Goal: Check status: Check status

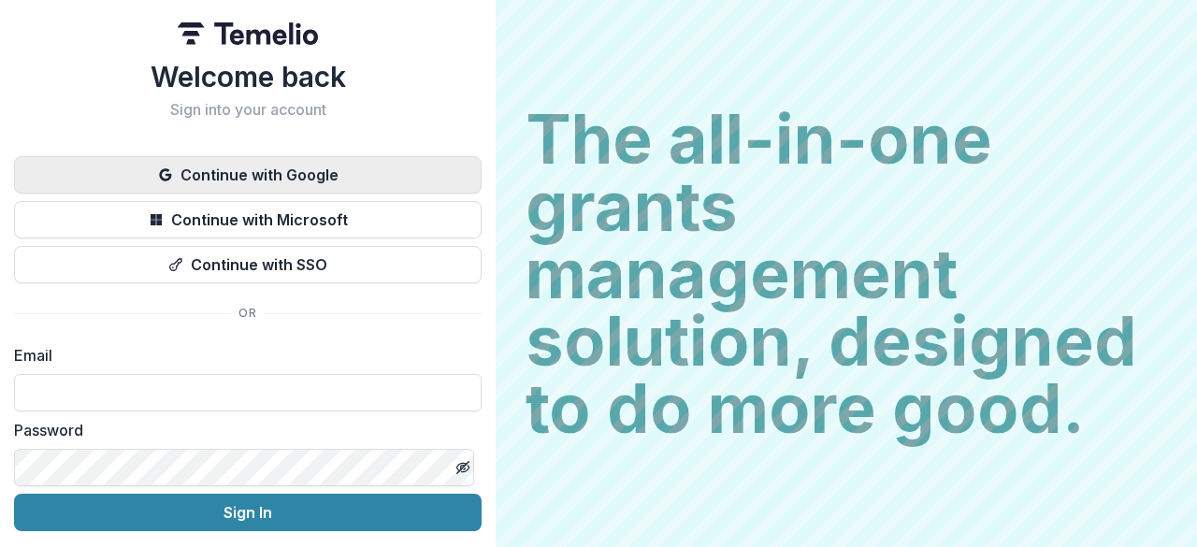
click at [271, 174] on button "Continue with Google" at bounding box center [247, 174] width 467 height 37
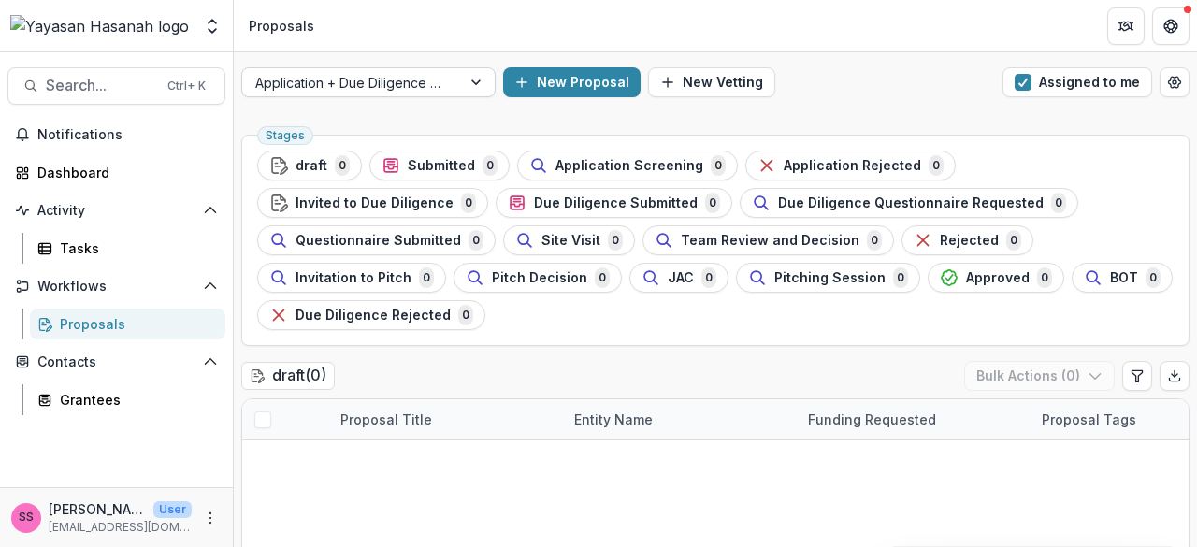
click at [467, 78] on div at bounding box center [478, 82] width 34 height 28
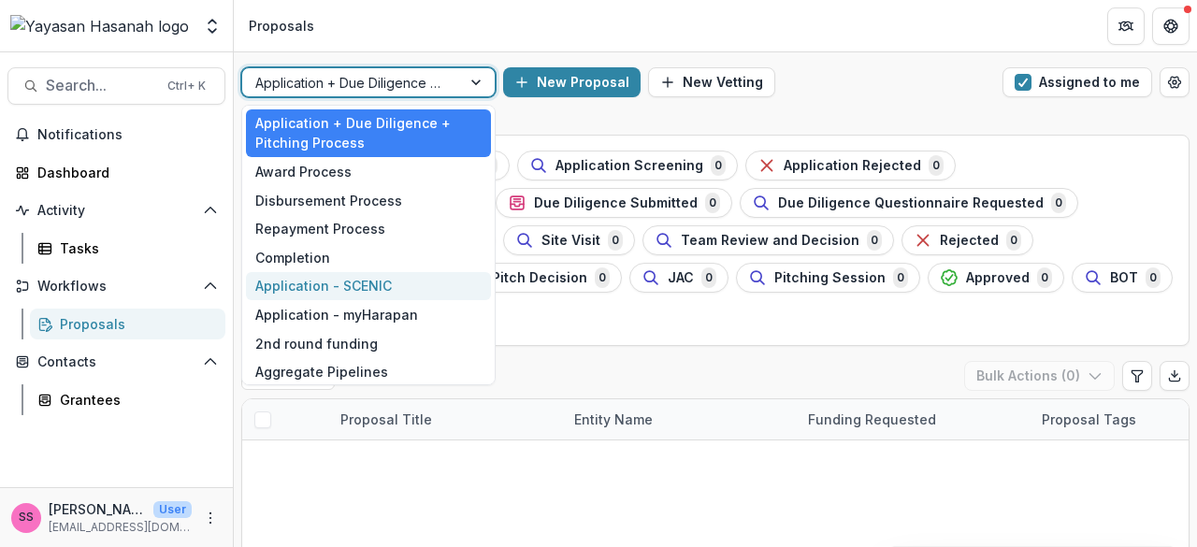
click at [386, 284] on div "Application - SCENIC" at bounding box center [368, 286] width 245 height 29
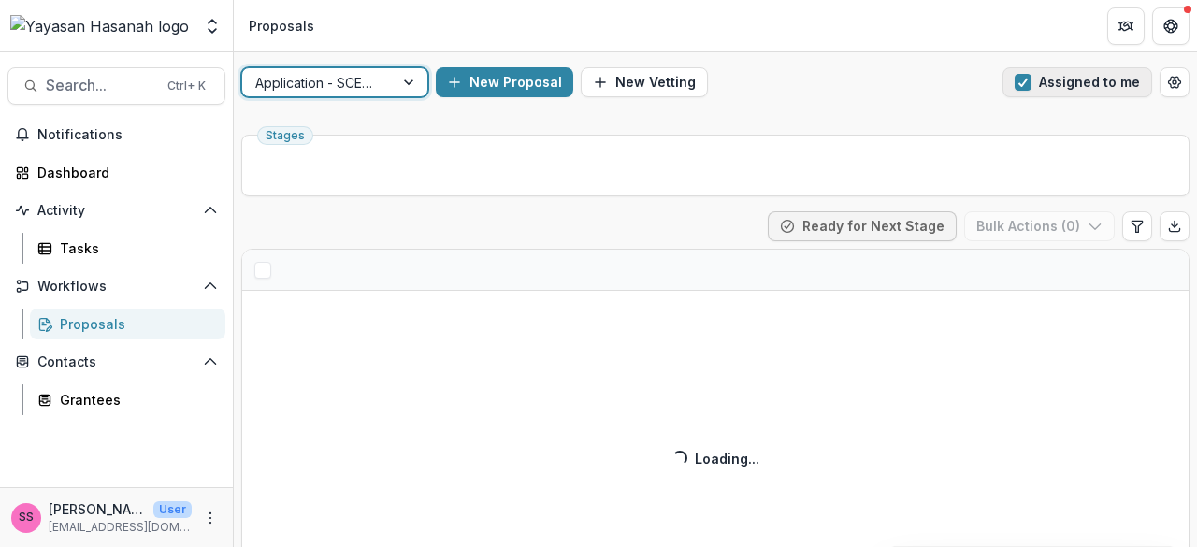
click at [1014, 87] on span "button" at bounding box center [1022, 82] width 17 height 17
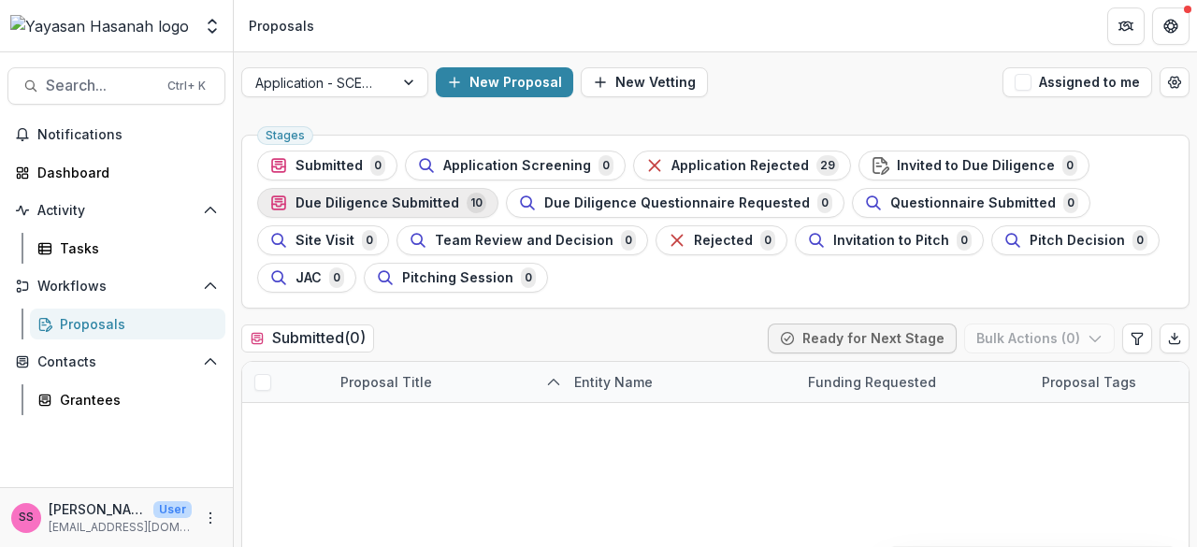
click at [420, 210] on div "Due Diligence Submitted 10" at bounding box center [377, 203] width 217 height 21
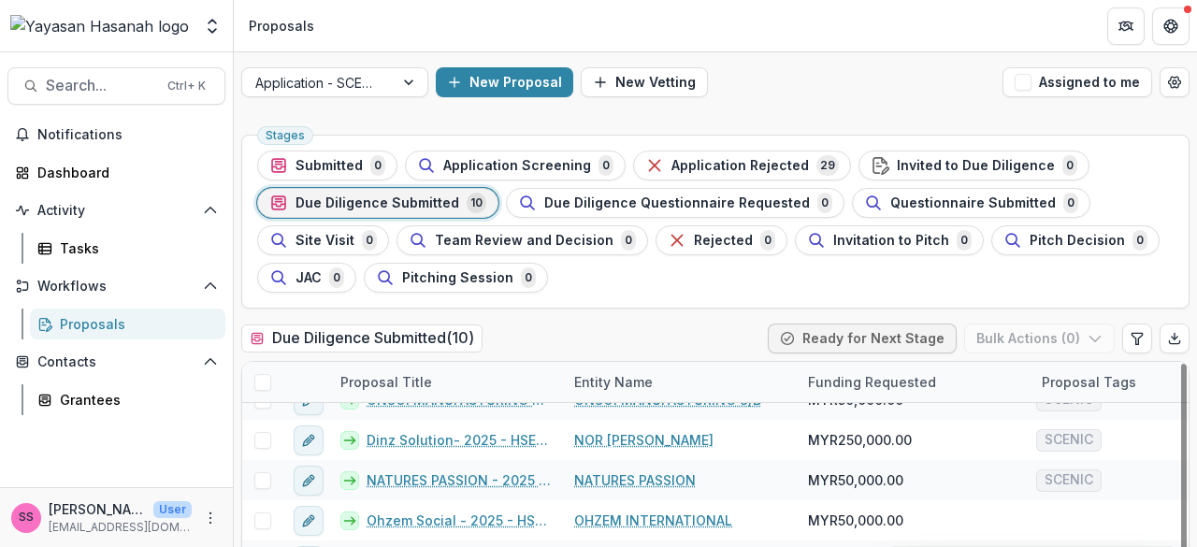
scroll to position [93, 0]
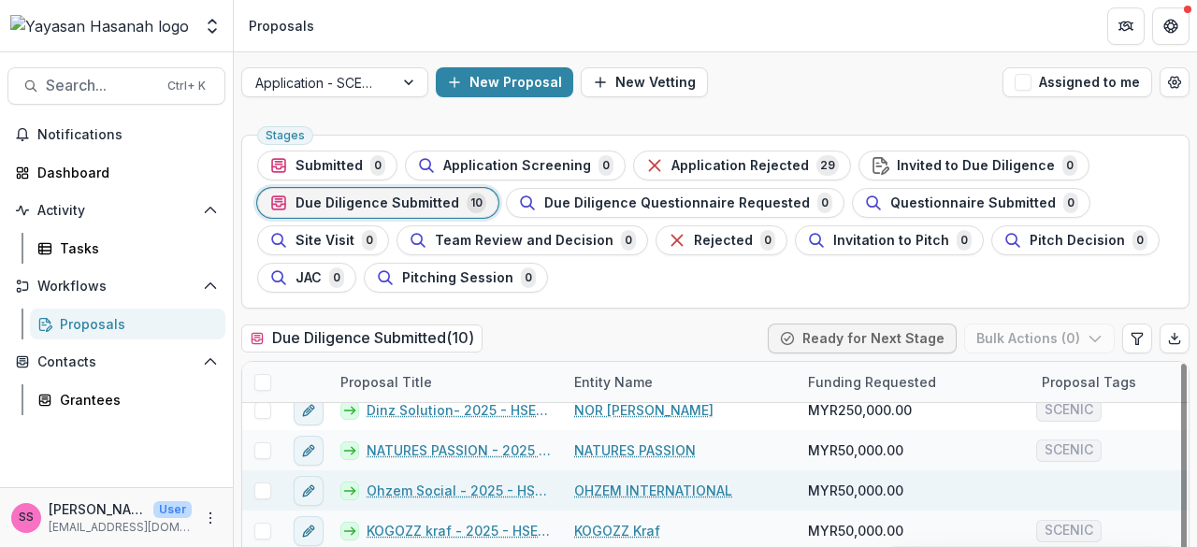
click at [516, 481] on link "Ohzem Social - 2025 - HSEF2025 - SCENIC (1)" at bounding box center [458, 491] width 185 height 20
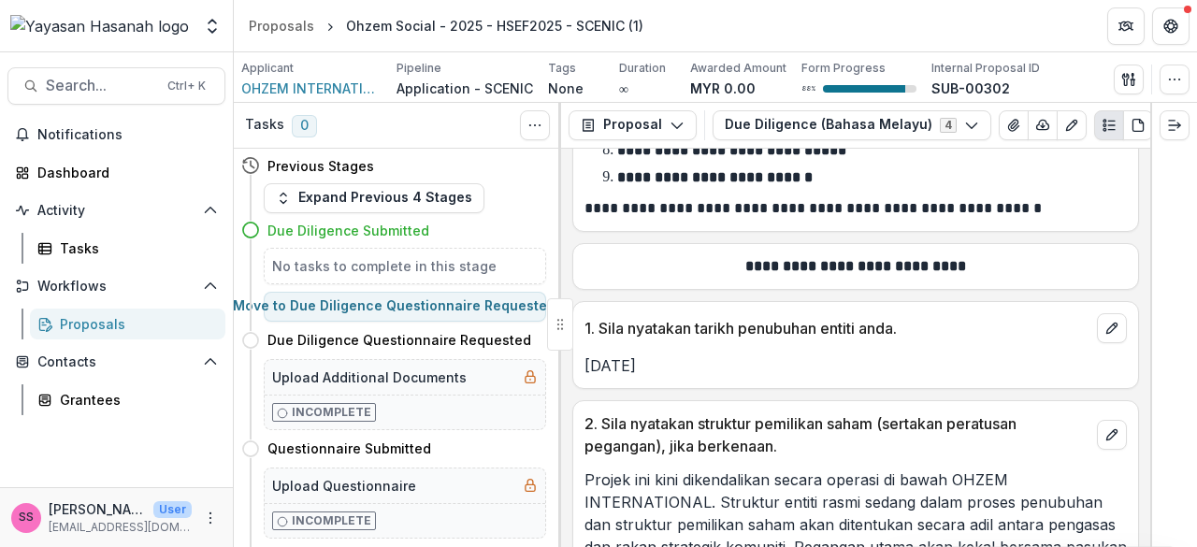
scroll to position [374, 0]
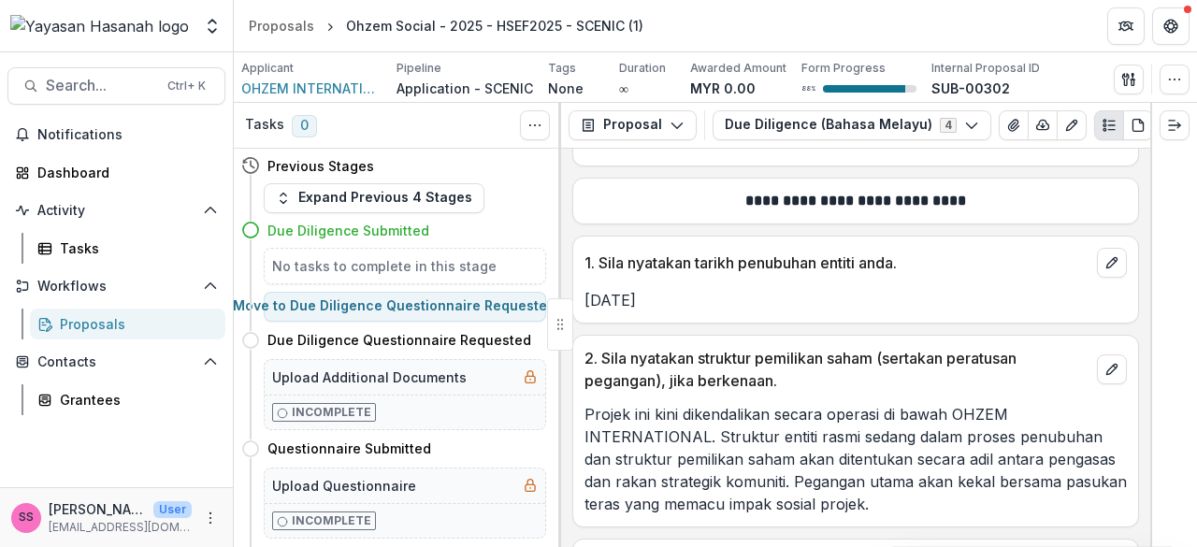
click at [340, 165] on h4 "Previous Stages" at bounding box center [320, 166] width 107 height 20
click at [372, 194] on button "Expand Previous 4 Stages" at bounding box center [374, 198] width 221 height 30
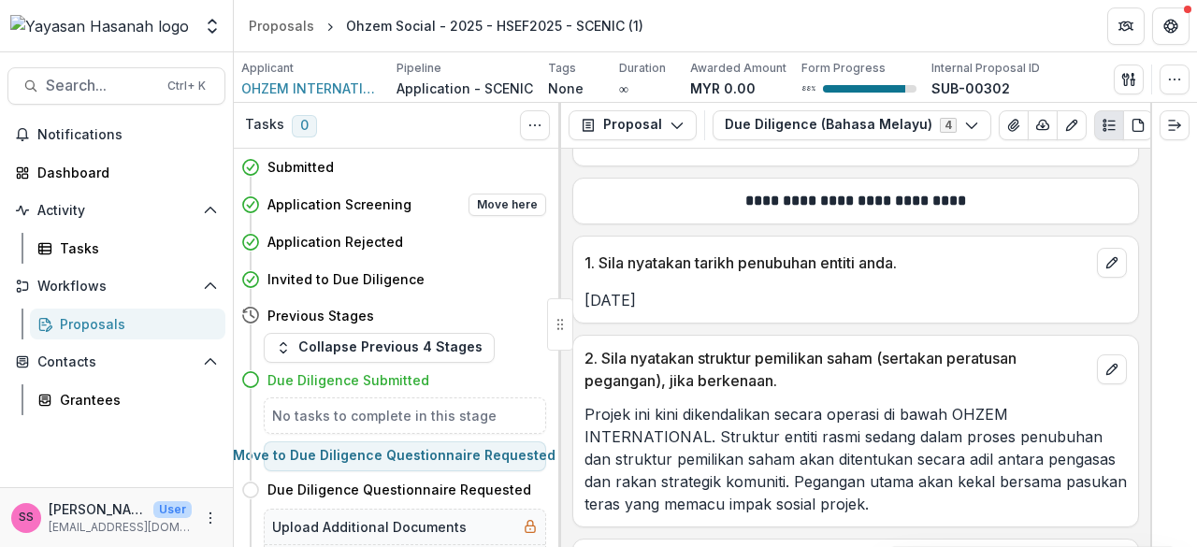
click at [363, 208] on h4 "Application Screening" at bounding box center [339, 204] width 144 height 20
click at [356, 203] on h4 "Application Screening" at bounding box center [339, 204] width 144 height 20
click at [501, 210] on button "Move here" at bounding box center [507, 205] width 78 height 22
select select "**********"
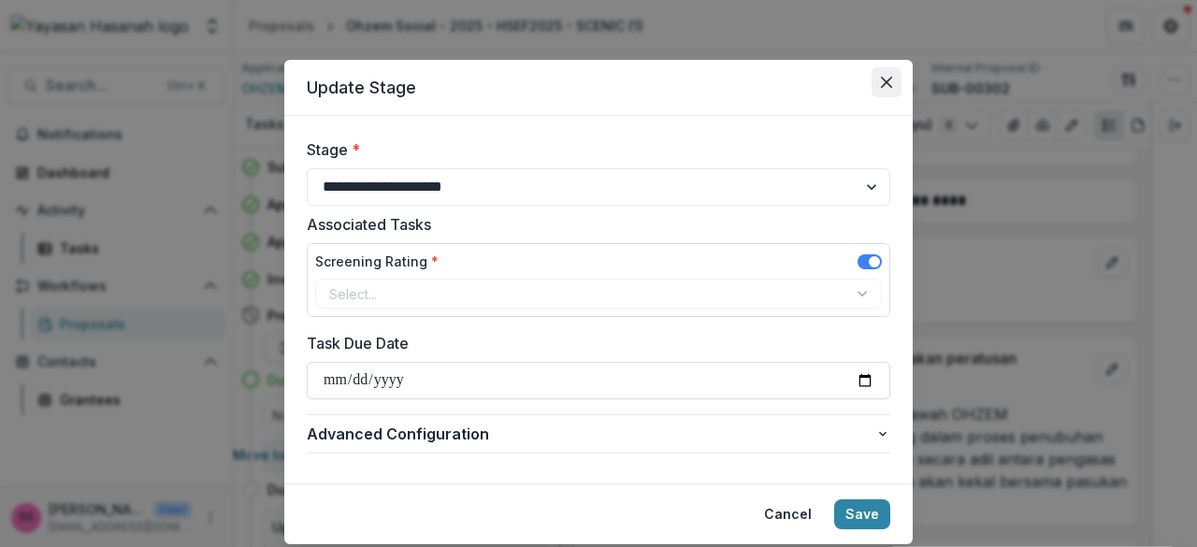
click at [892, 72] on button "Close" at bounding box center [886, 82] width 30 height 30
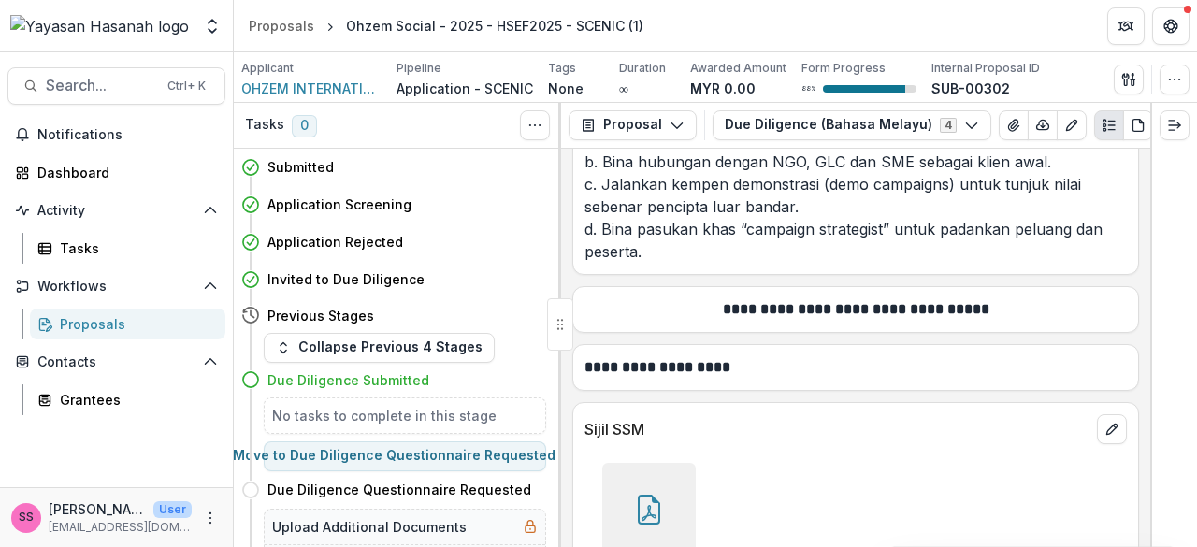
scroll to position [24494, 0]
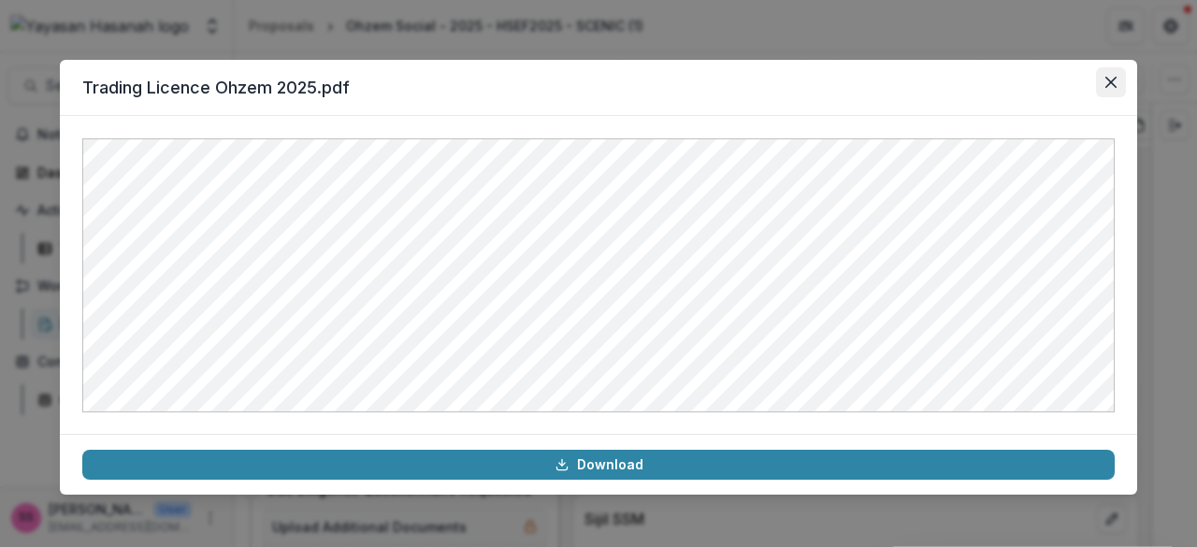
click at [1103, 78] on button "Close" at bounding box center [1111, 82] width 30 height 30
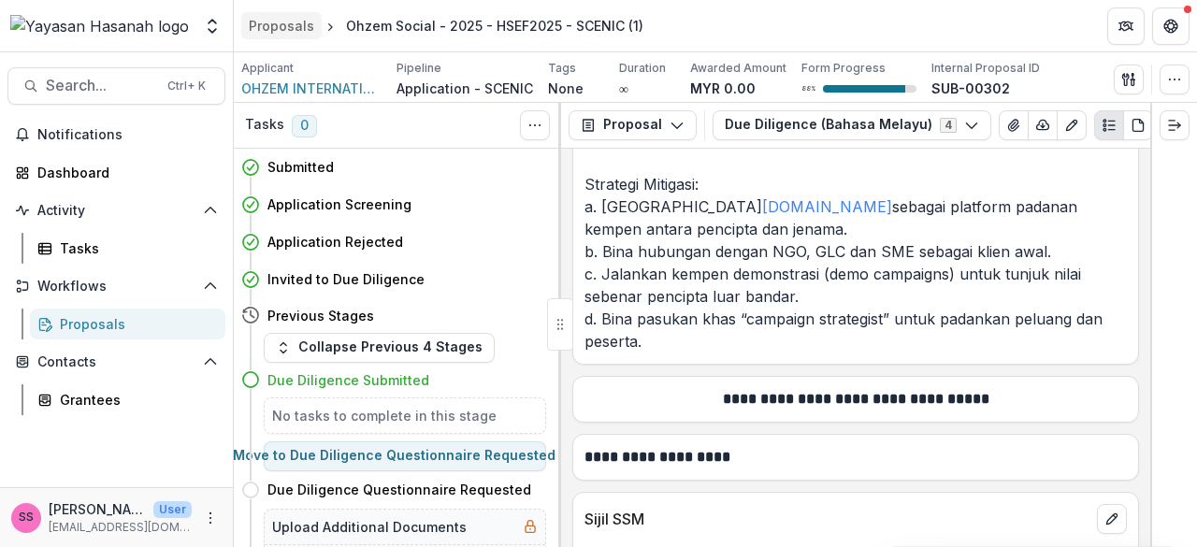
click at [296, 21] on div "Proposals" at bounding box center [281, 26] width 65 height 20
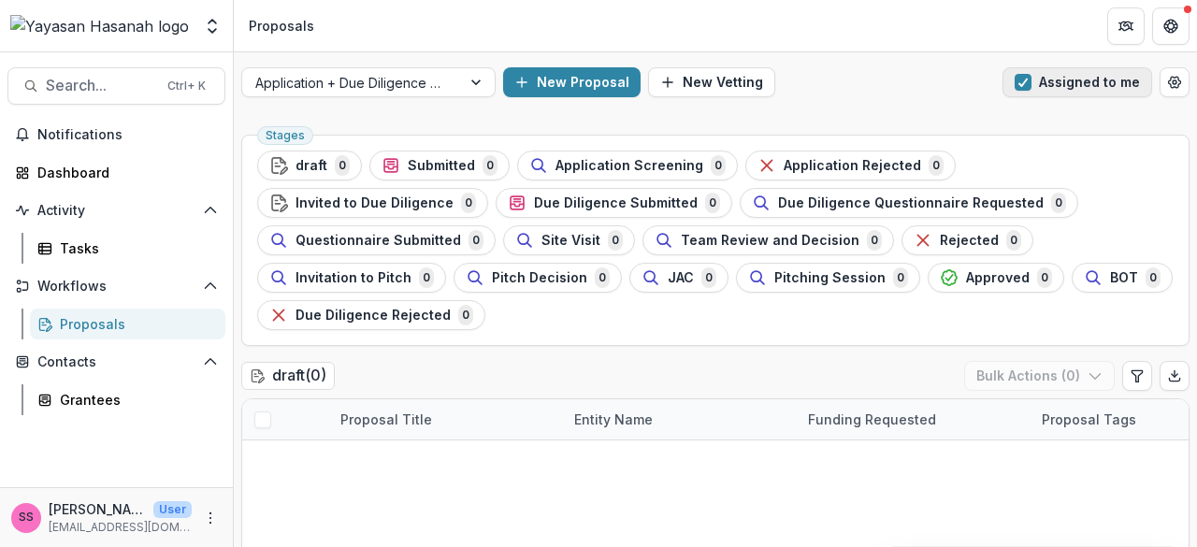
click at [1024, 86] on span "button" at bounding box center [1022, 82] width 17 height 17
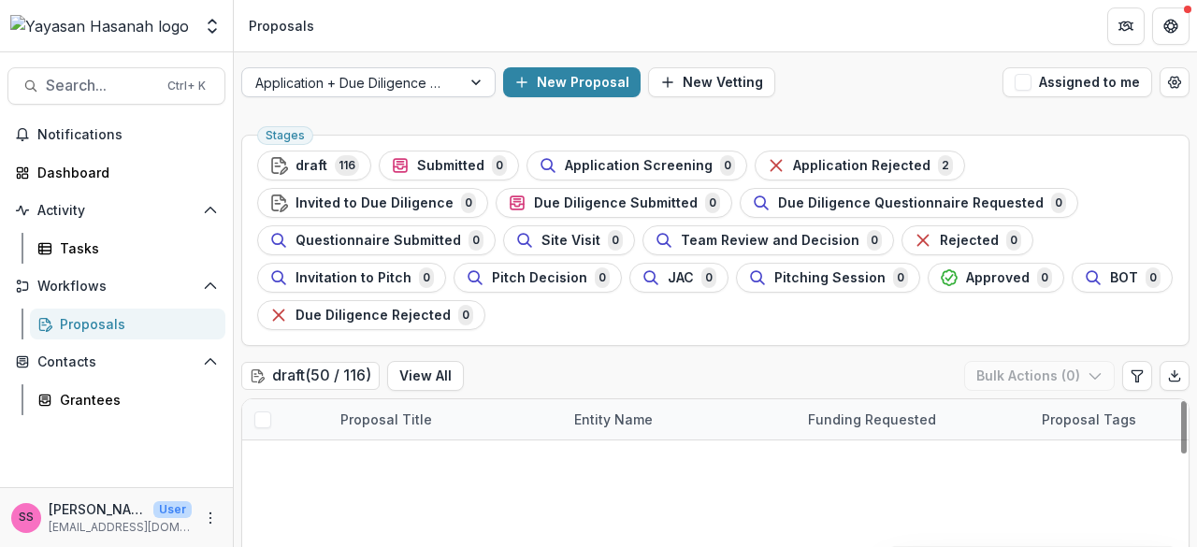
click at [372, 89] on div at bounding box center [351, 82] width 193 height 23
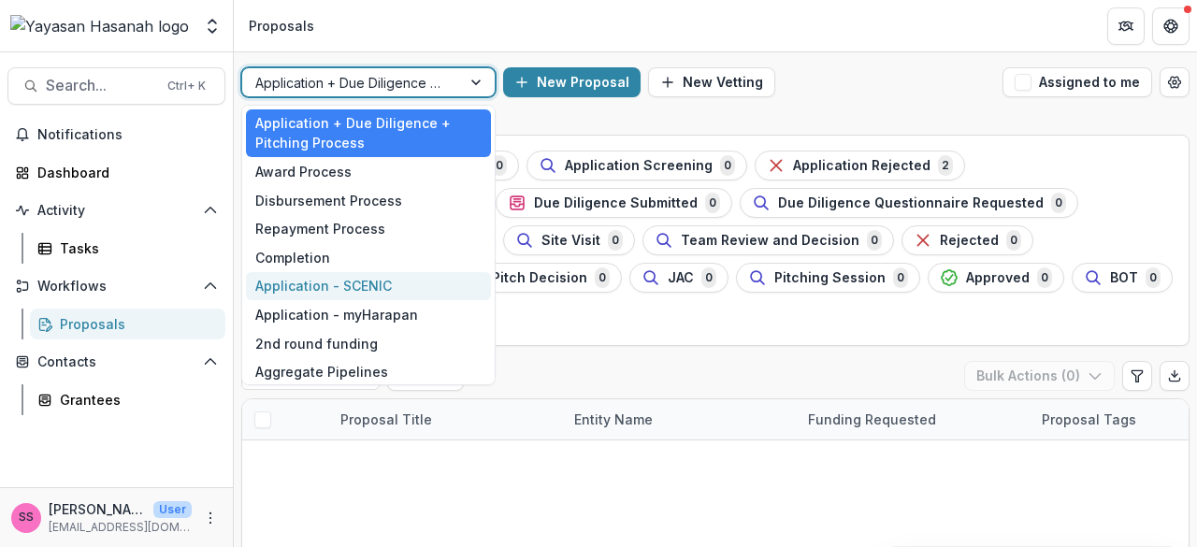
click at [374, 280] on div "Application - SCENIC" at bounding box center [368, 286] width 245 height 29
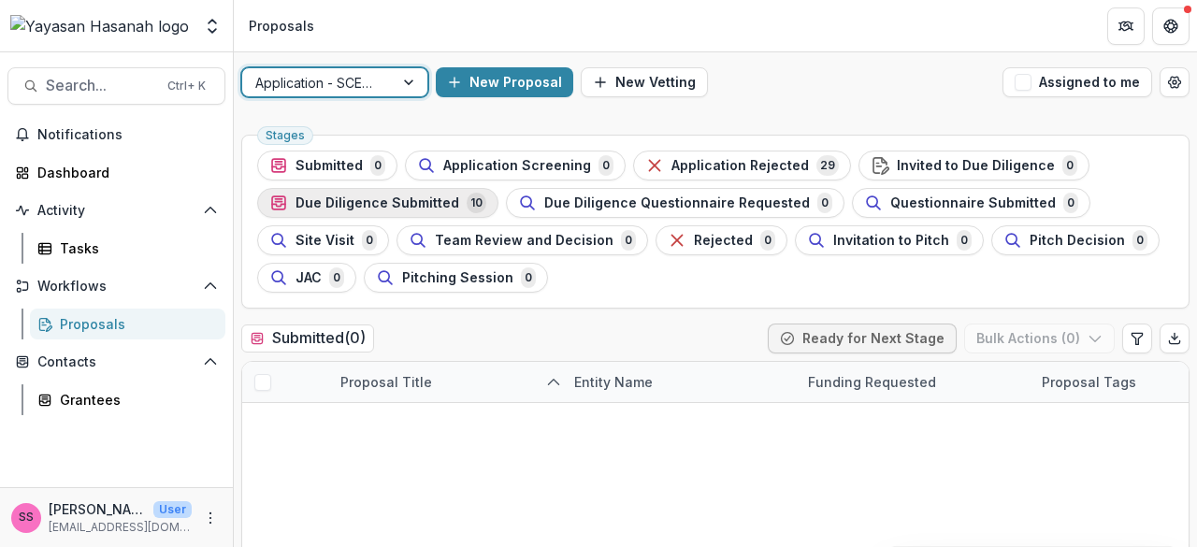
click at [453, 199] on div "Due Diligence Submitted 10" at bounding box center [377, 203] width 217 height 21
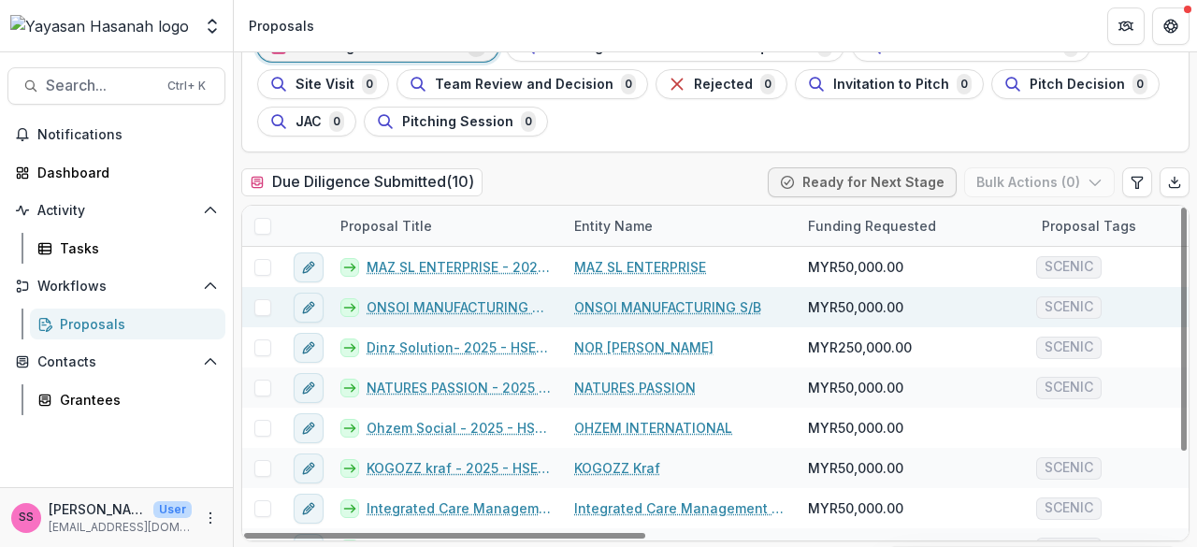
click at [446, 315] on div "ONSOI MANUFACTURING S/B - 2025 - HSEF2025 - SCENIC (1)" at bounding box center [446, 307] width 234 height 40
click at [455, 300] on link "ONSOI MANUFACTURING S/B - 2025 - HSEF2025 - SCENIC (1)" at bounding box center [458, 307] width 185 height 20
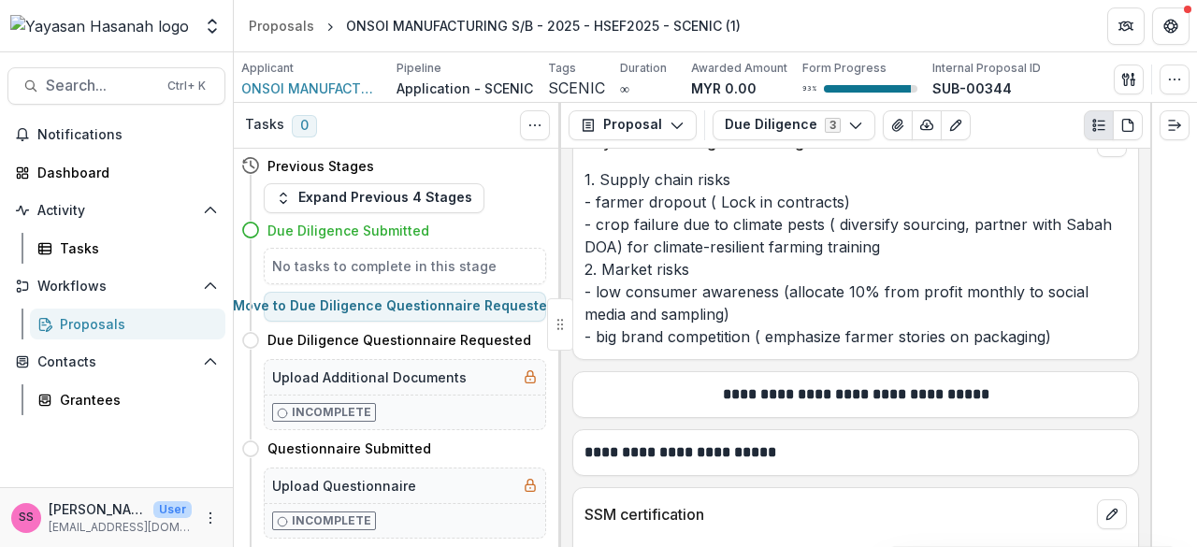
scroll to position [7947, 0]
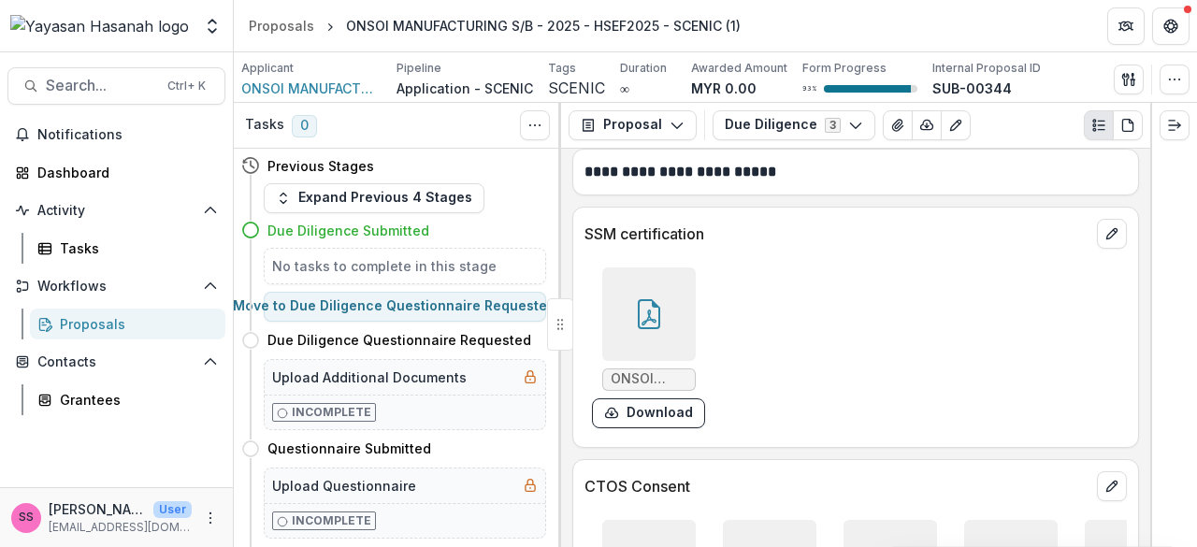
click at [675, 267] on div at bounding box center [648, 313] width 93 height 93
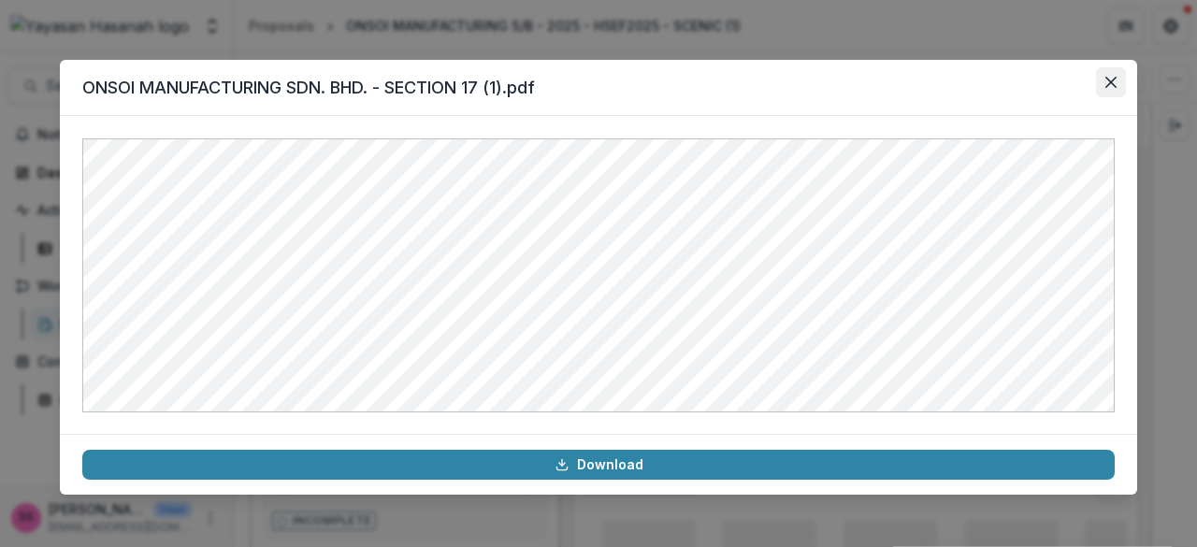
click at [1115, 74] on button "Close" at bounding box center [1111, 82] width 30 height 30
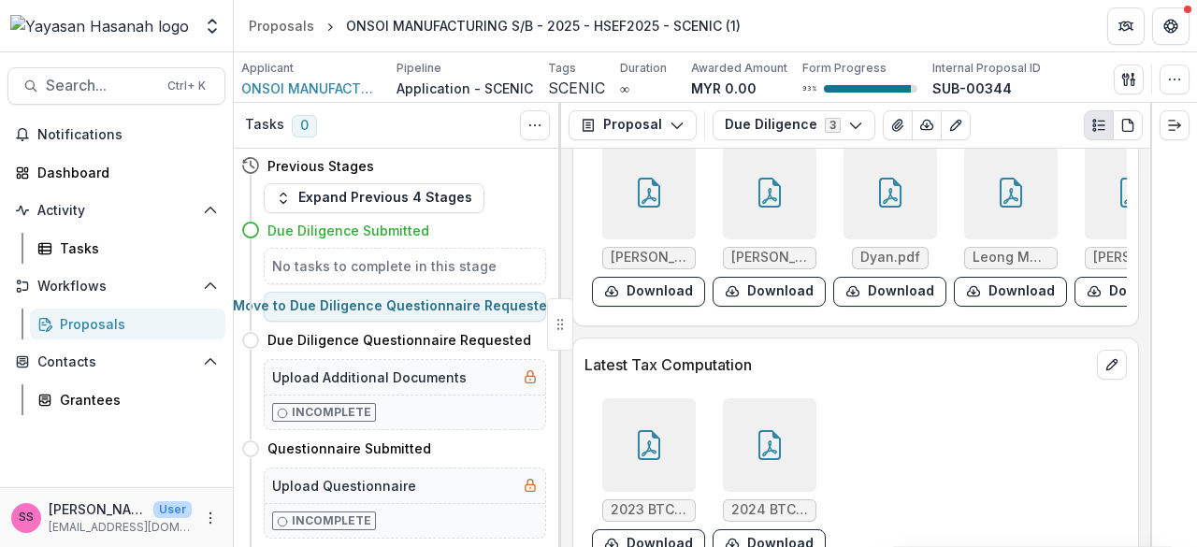
scroll to position [8582, 0]
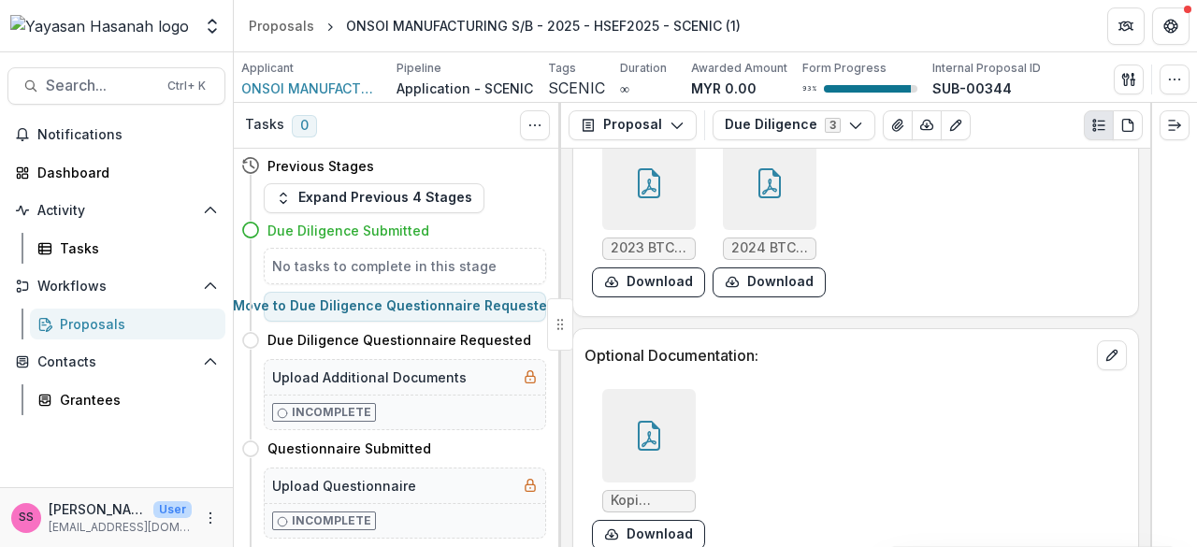
click at [658, 421] on icon at bounding box center [649, 436] width 30 height 30
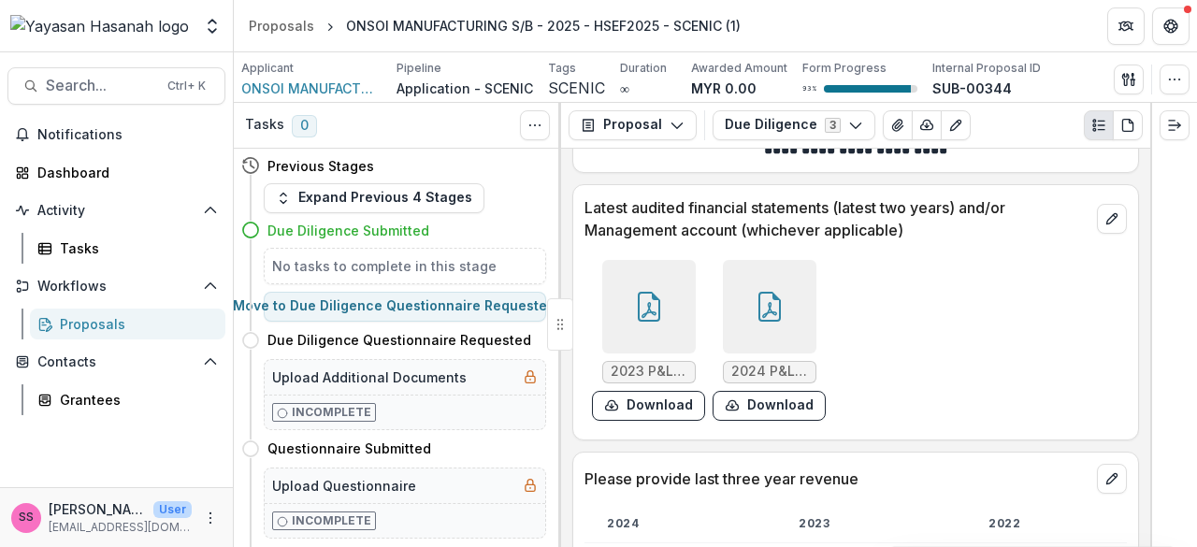
scroll to position [5871, 0]
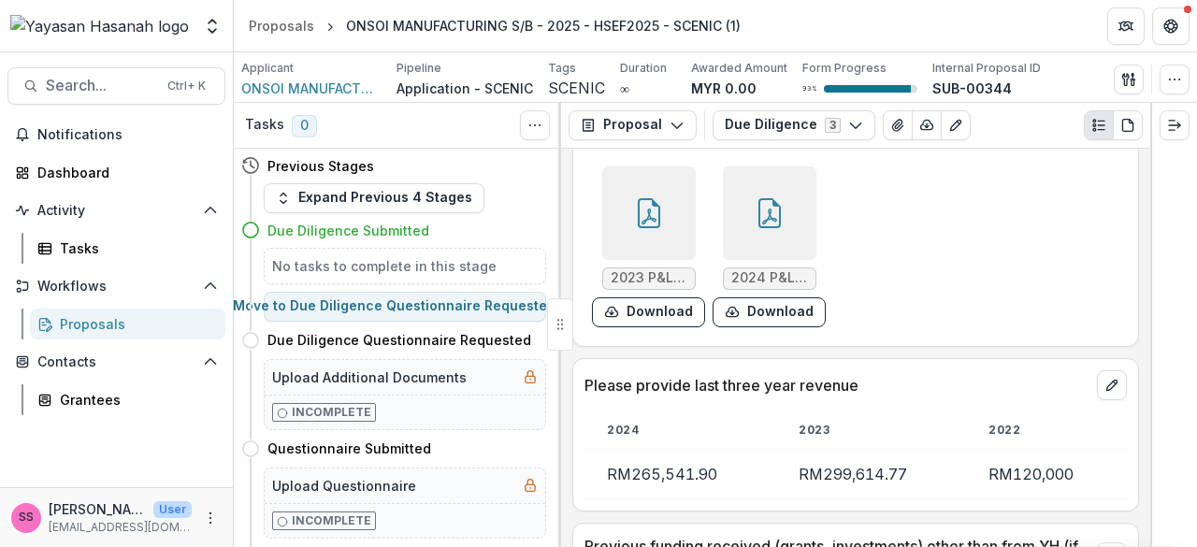
click at [748, 194] on div at bounding box center [769, 212] width 93 height 93
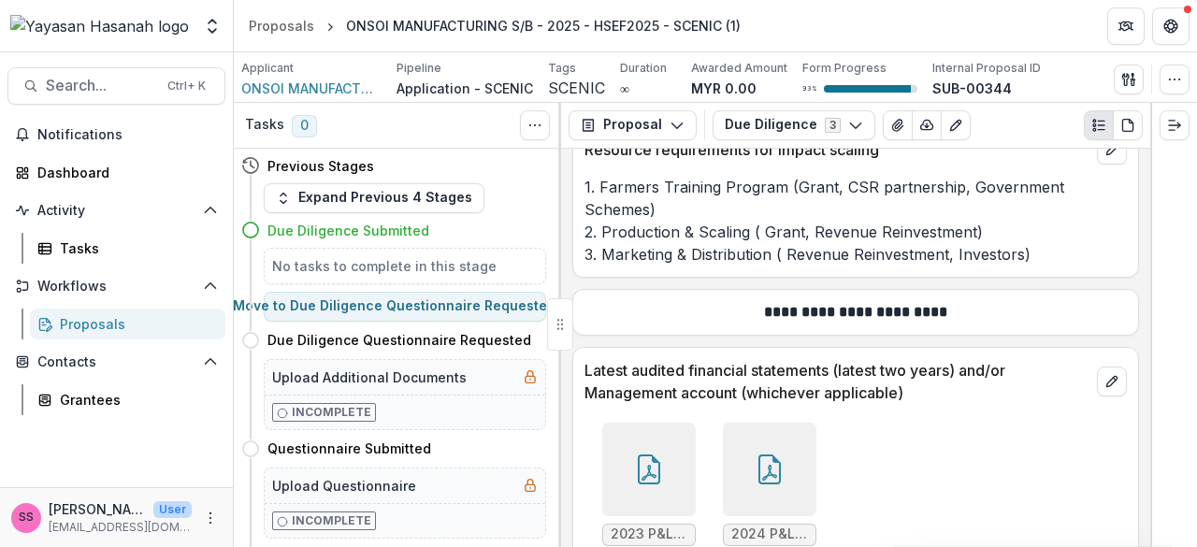
scroll to position [5575, 0]
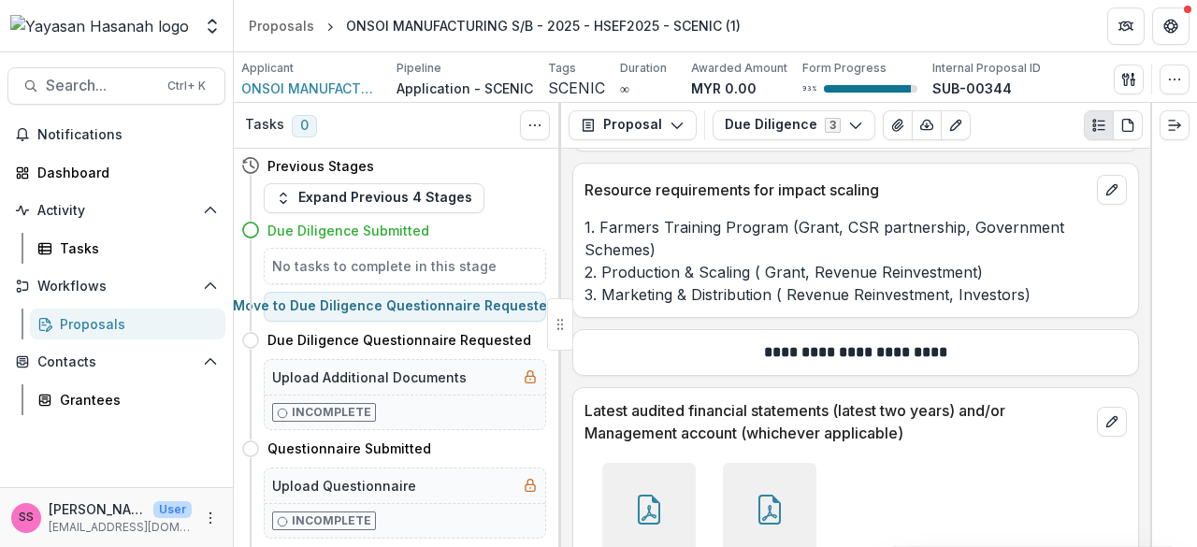
click at [670, 463] on div at bounding box center [648, 509] width 93 height 93
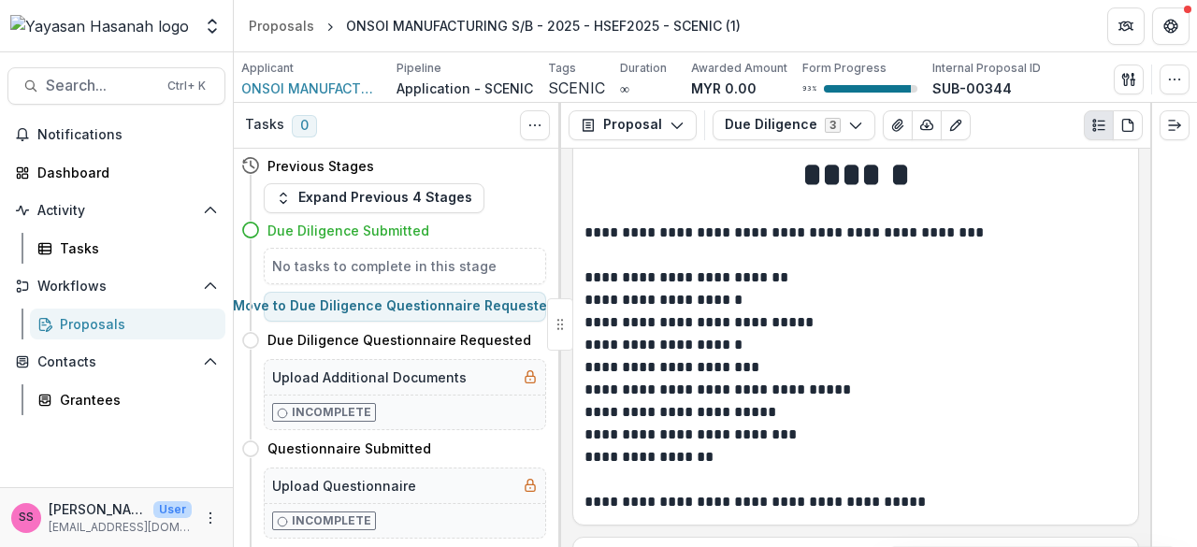
scroll to position [0, 0]
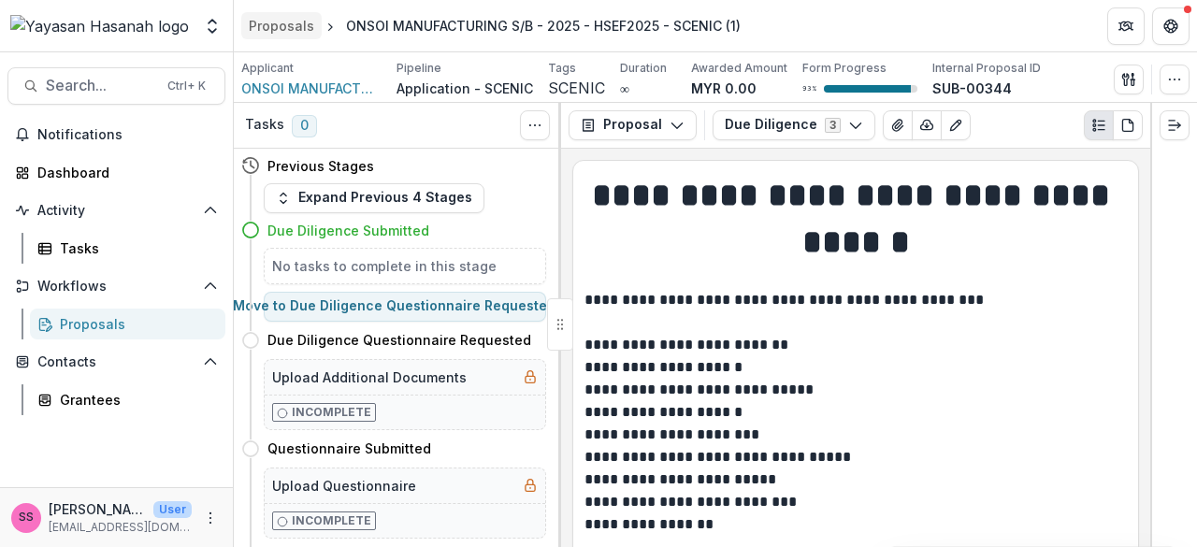
click at [298, 33] on div "Proposals" at bounding box center [281, 26] width 65 height 20
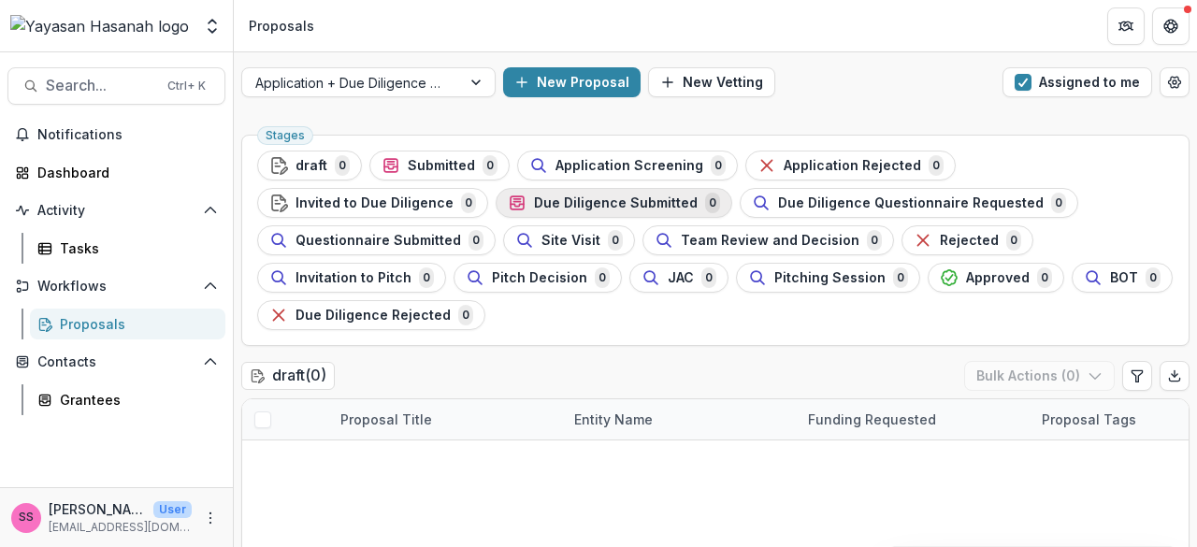
click at [508, 212] on div "Due Diligence Submitted 0" at bounding box center [614, 203] width 212 height 21
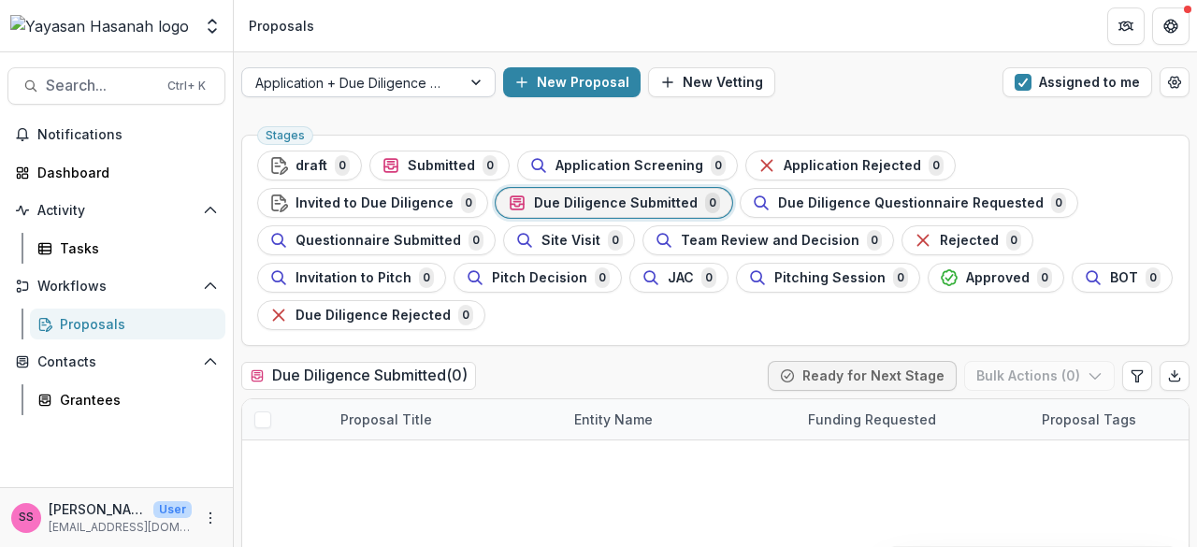
click at [455, 84] on div "Application + Due Diligence + Pitching Process" at bounding box center [351, 82] width 219 height 27
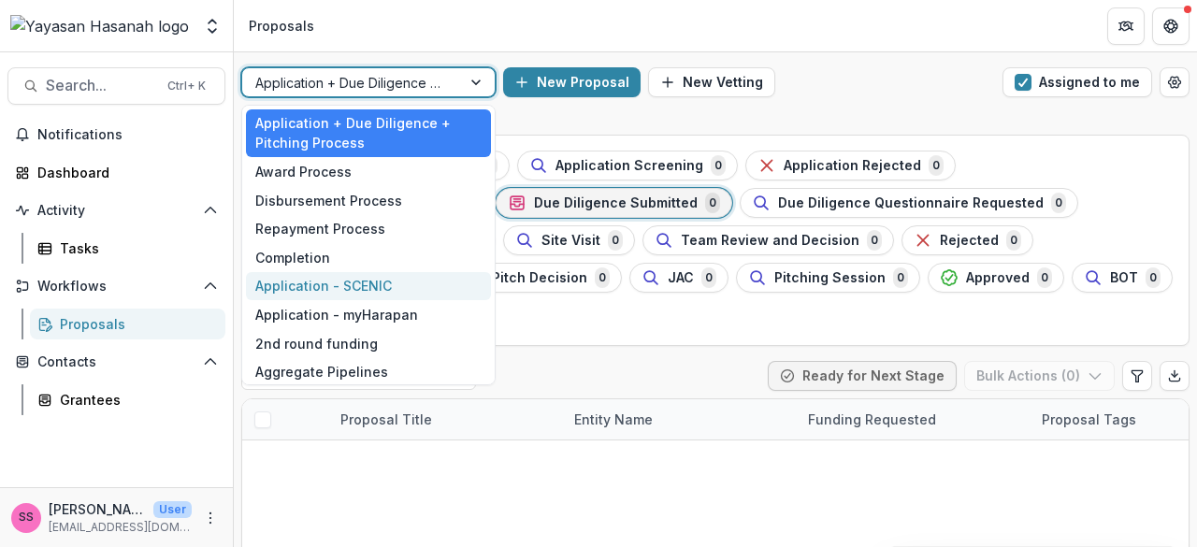
click at [391, 289] on div "Application - SCENIC" at bounding box center [368, 286] width 245 height 29
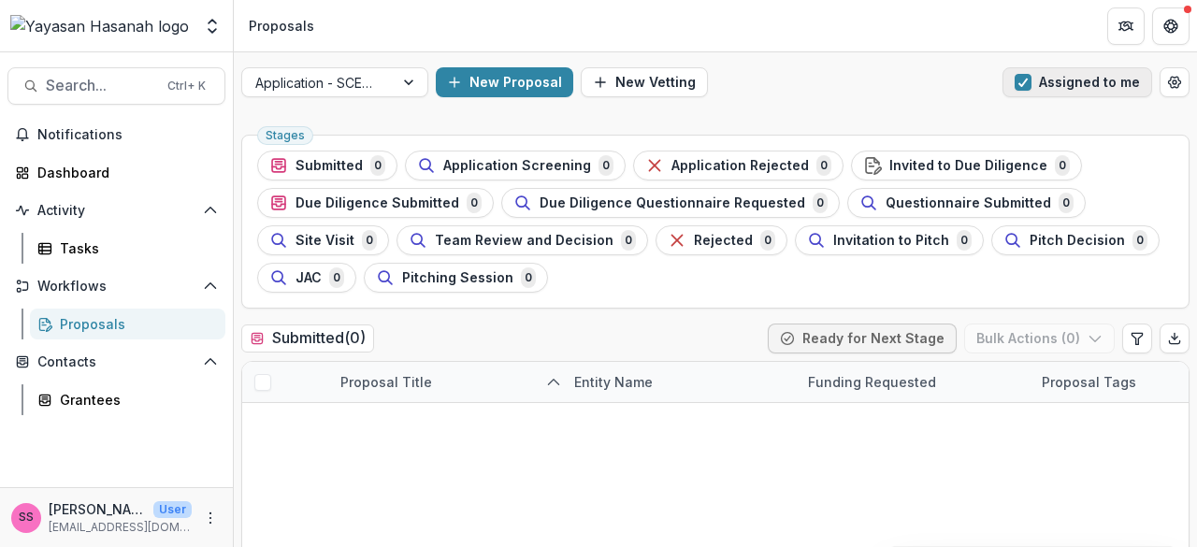
click at [1021, 82] on span "button" at bounding box center [1022, 82] width 17 height 17
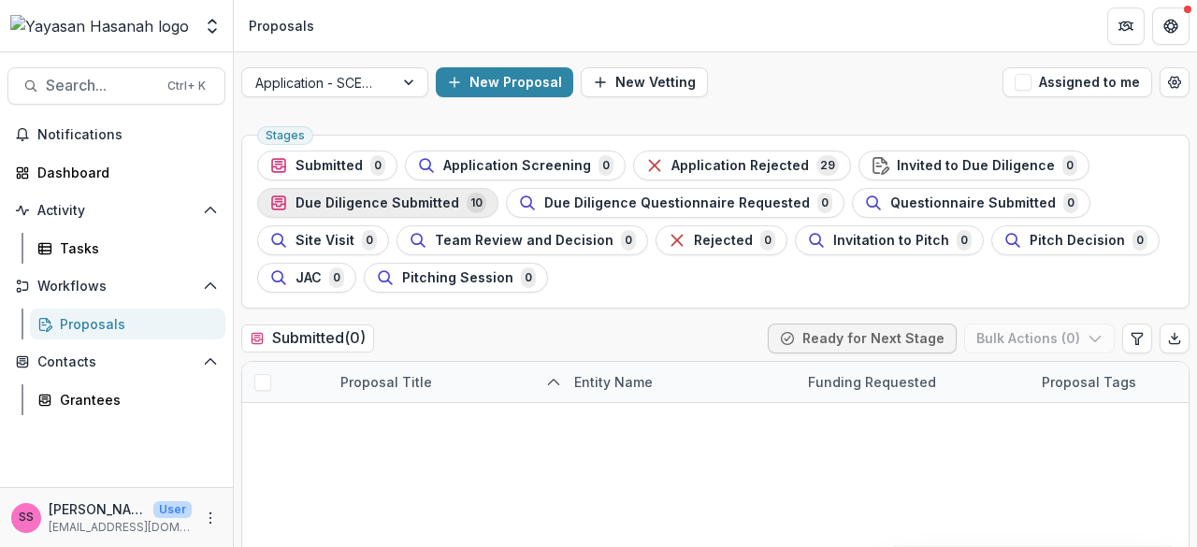
click at [429, 207] on span "Due Diligence Submitted" at bounding box center [377, 203] width 164 height 16
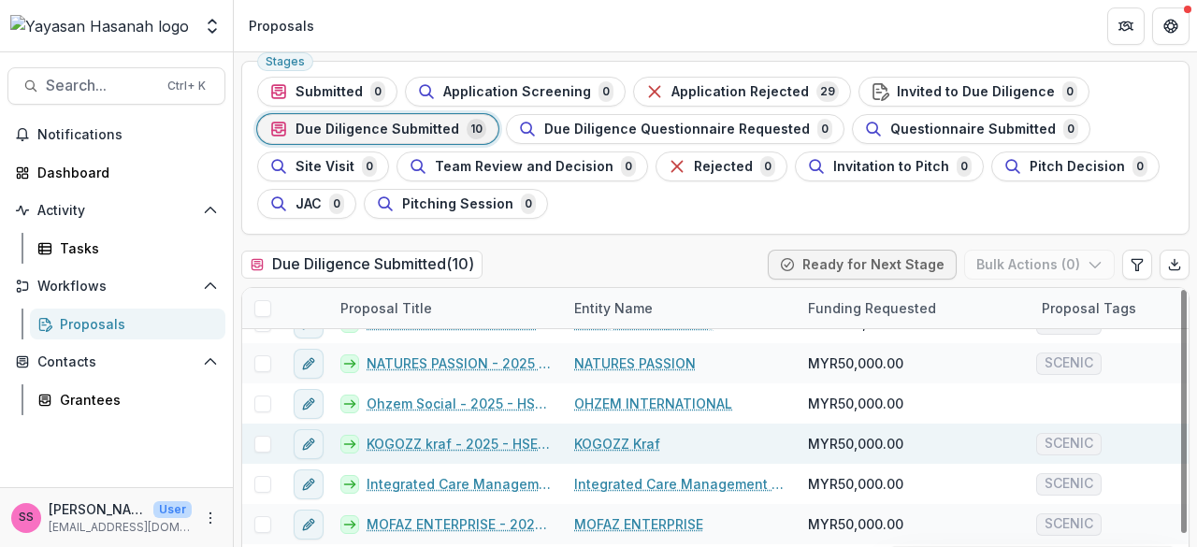
scroll to position [156, 0]
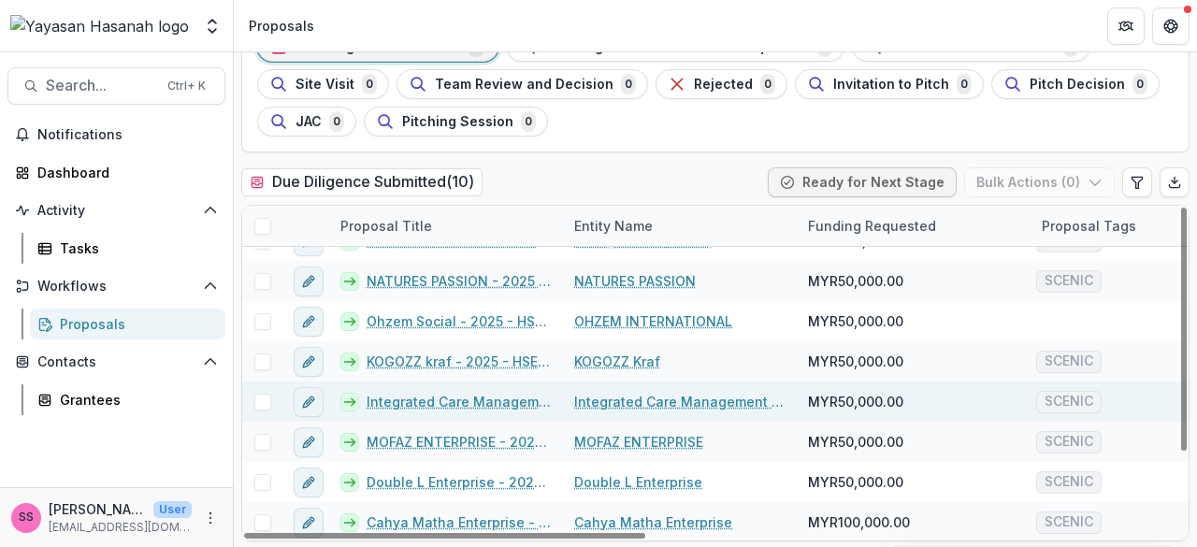
click at [458, 409] on link "Integrated Care Management Sdn Bhd - 2025 - HSEF2025 - SCENIC" at bounding box center [458, 402] width 185 height 20
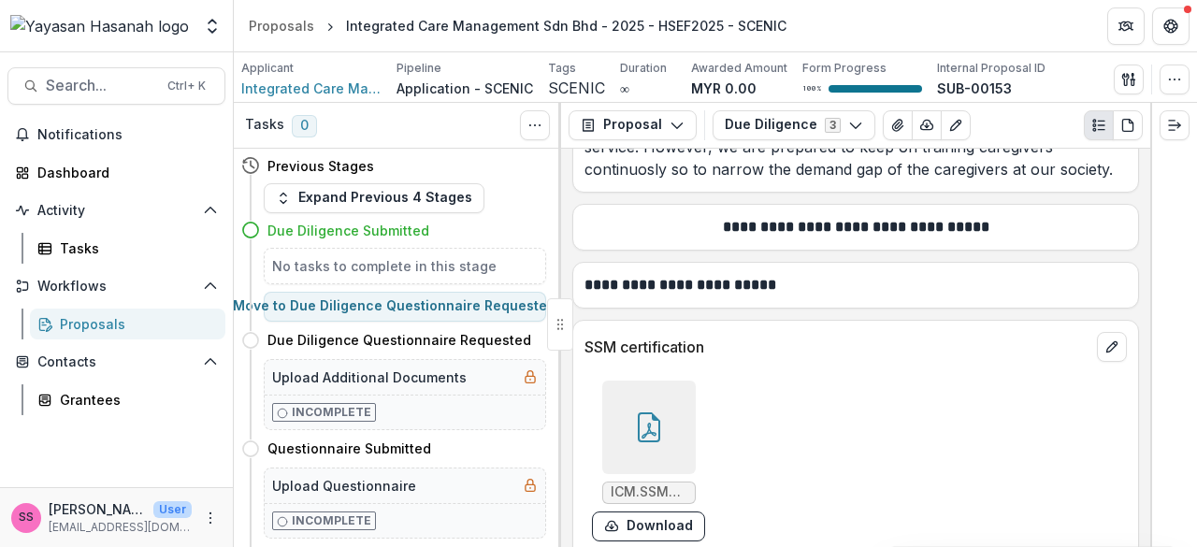
scroll to position [9910, 0]
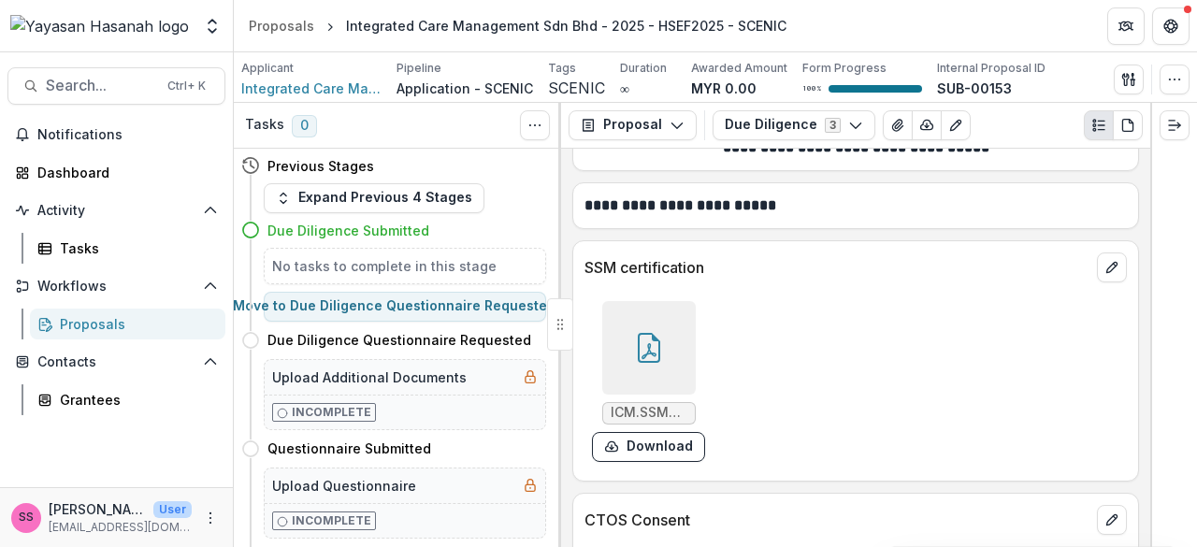
click at [653, 301] on div at bounding box center [648, 347] width 93 height 93
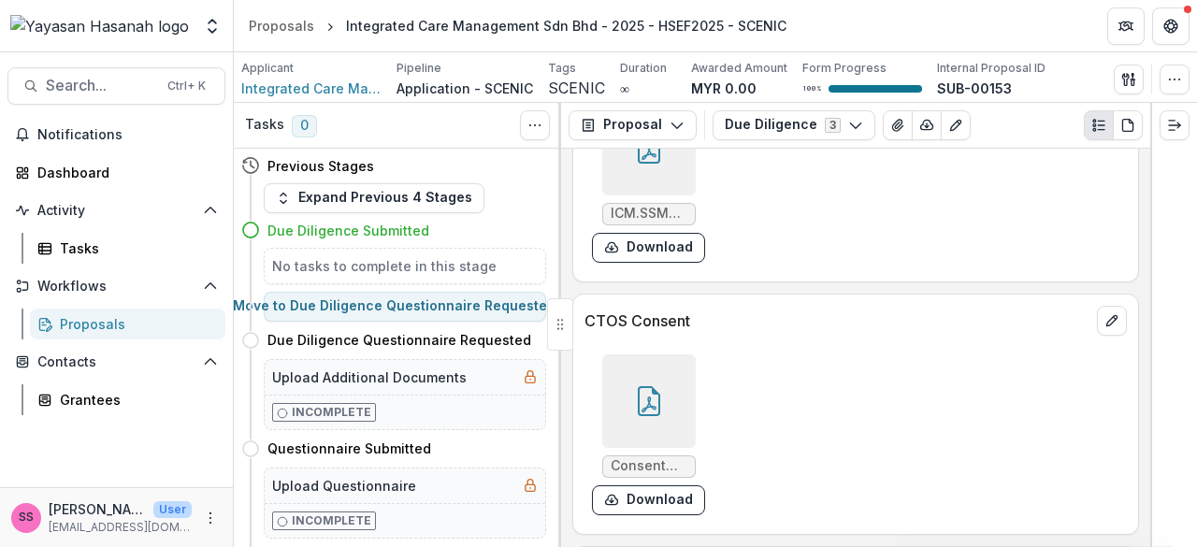
scroll to position [10097, 0]
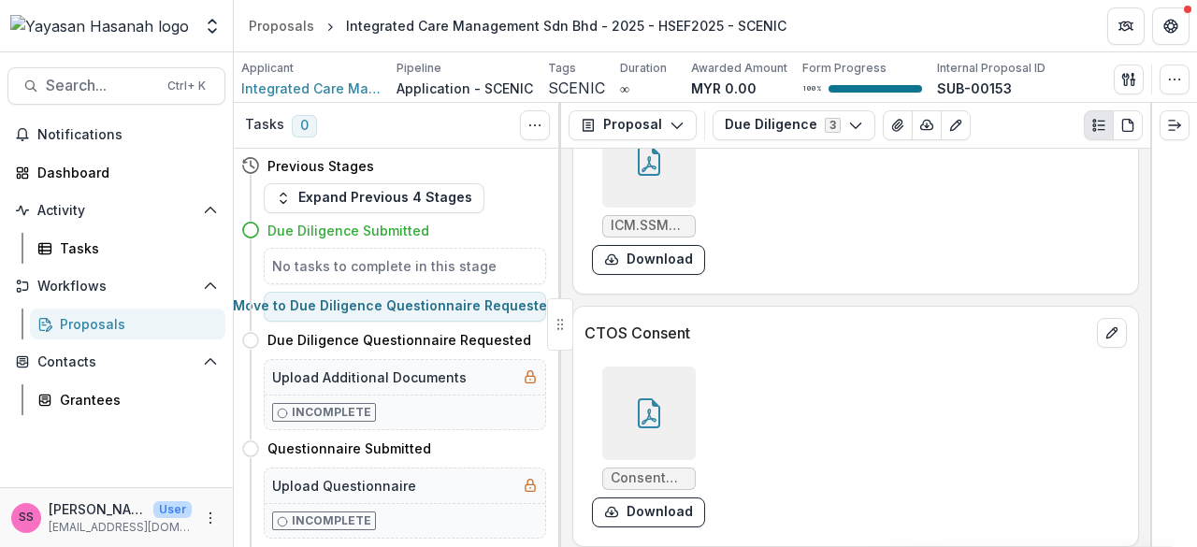
click at [657, 366] on div at bounding box center [648, 412] width 93 height 93
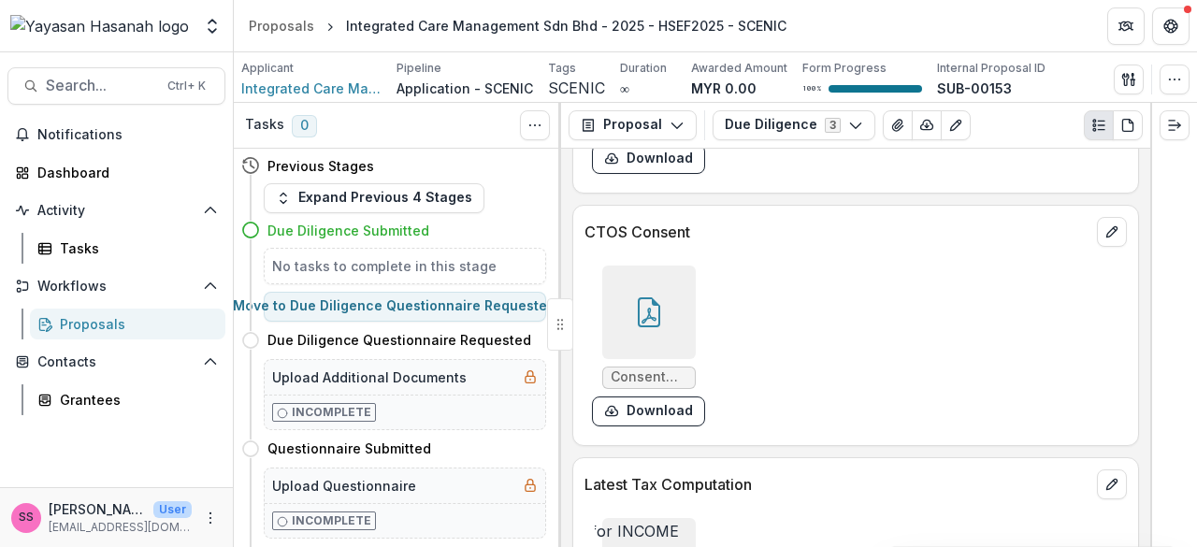
scroll to position [10284, 0]
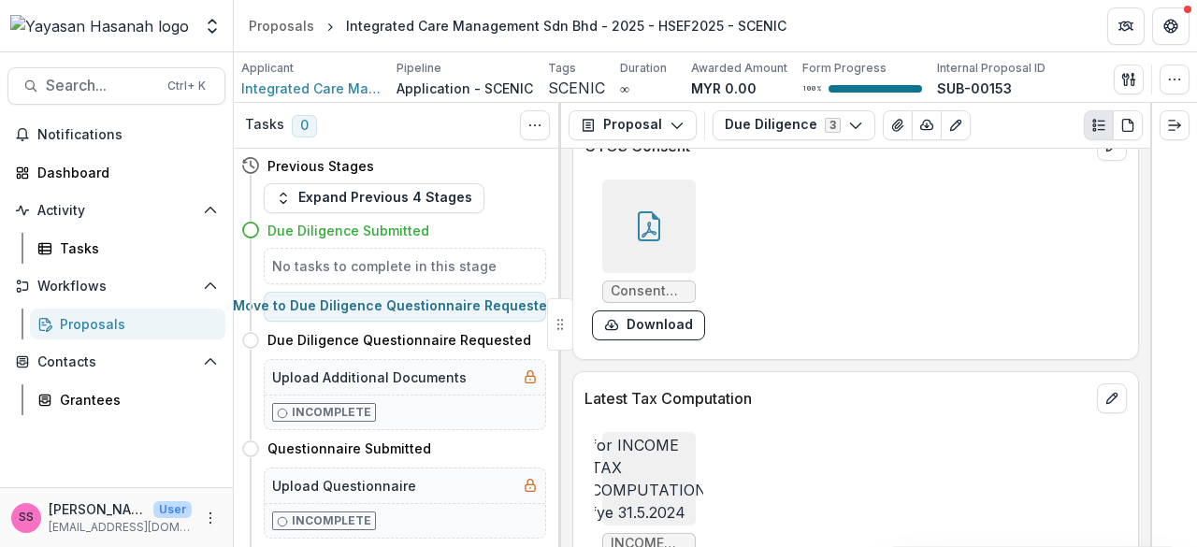
click at [651, 411] on img at bounding box center [649, 478] width 116 height 135
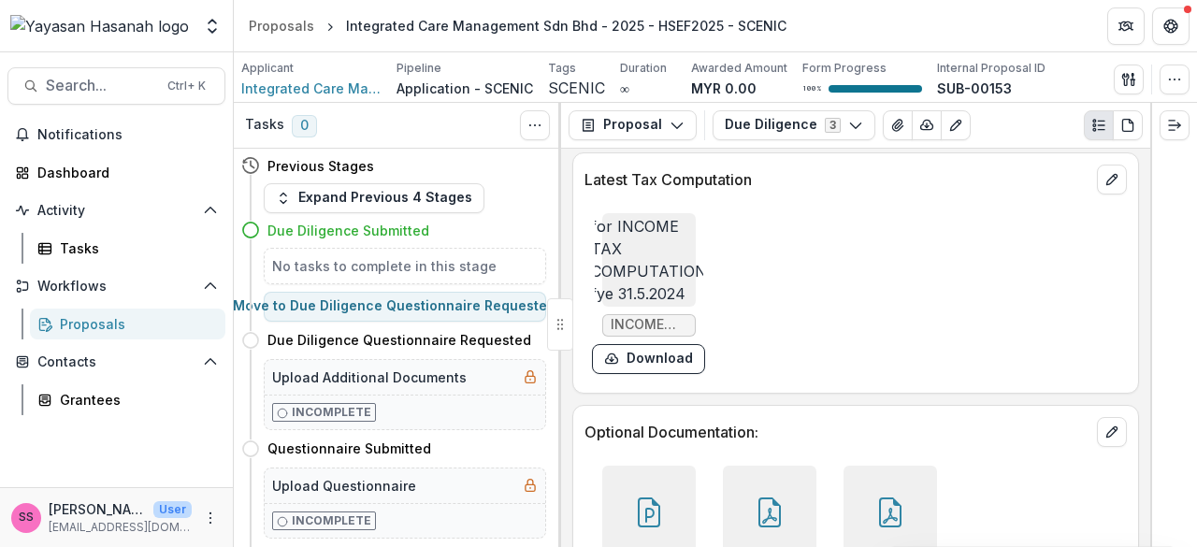
scroll to position [10519, 0]
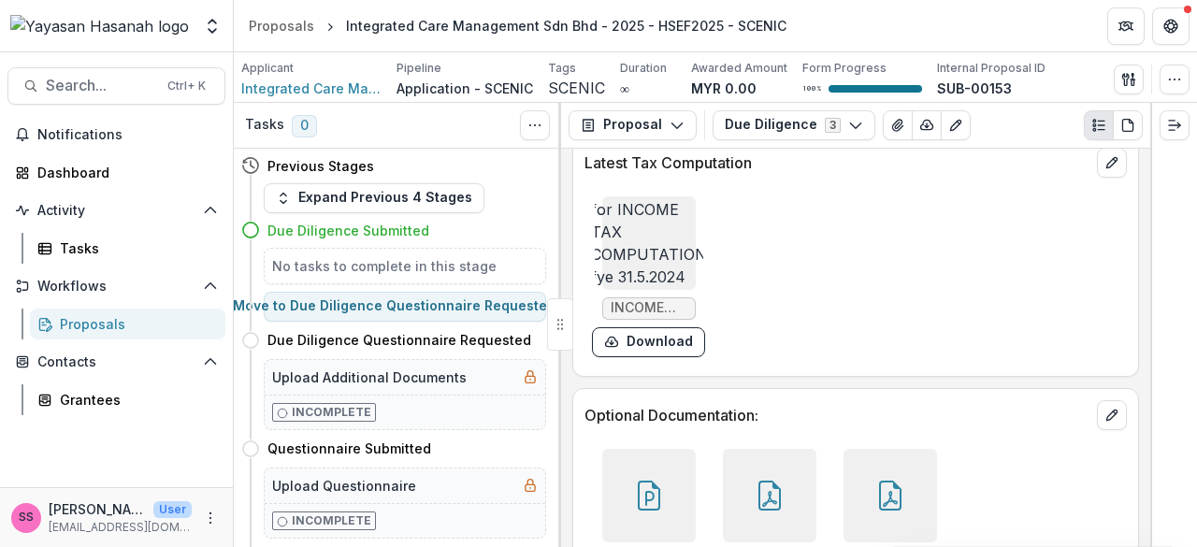
click at [645, 481] on icon at bounding box center [649, 496] width 30 height 30
click at [762, 491] on icon at bounding box center [769, 499] width 15 height 16
click at [859, 449] on div at bounding box center [889, 495] width 93 height 93
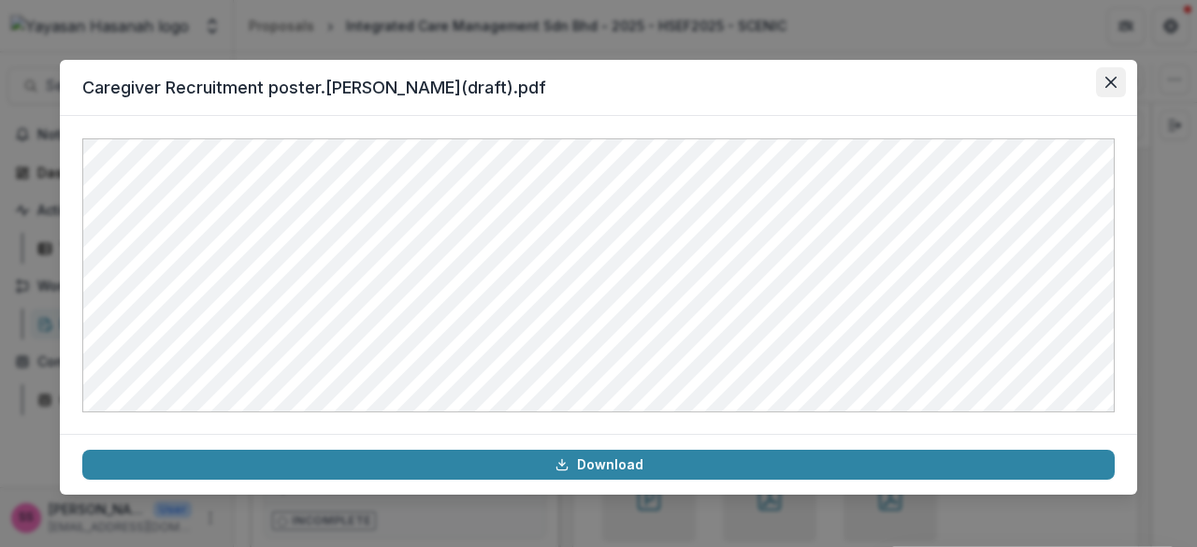
click at [1113, 86] on icon "Close" at bounding box center [1110, 82] width 11 height 11
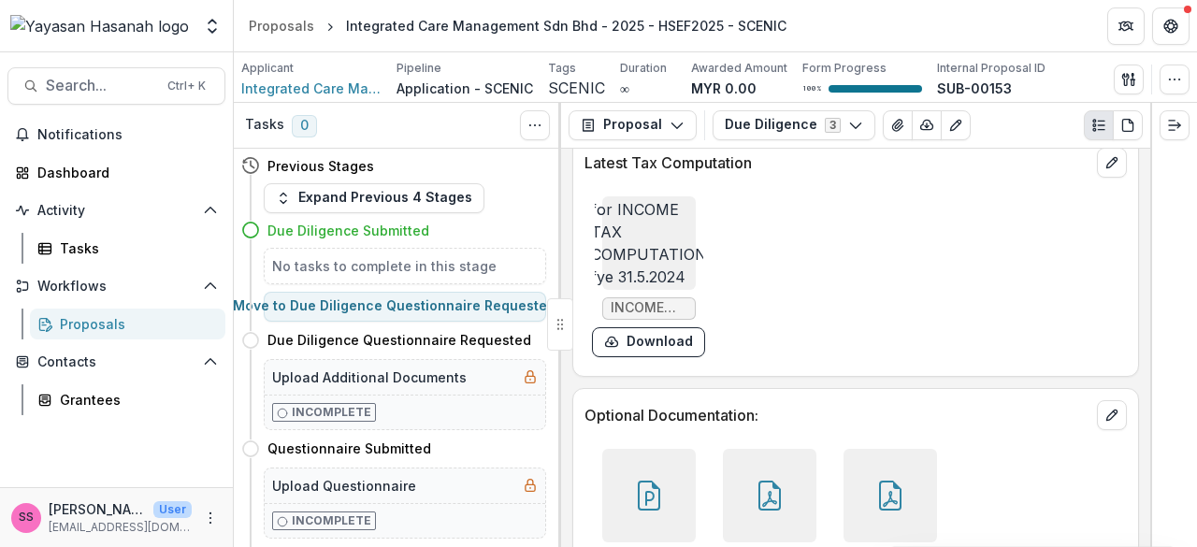
click at [845, 449] on div at bounding box center [889, 495] width 93 height 93
